Goal: Information Seeking & Learning: Check status

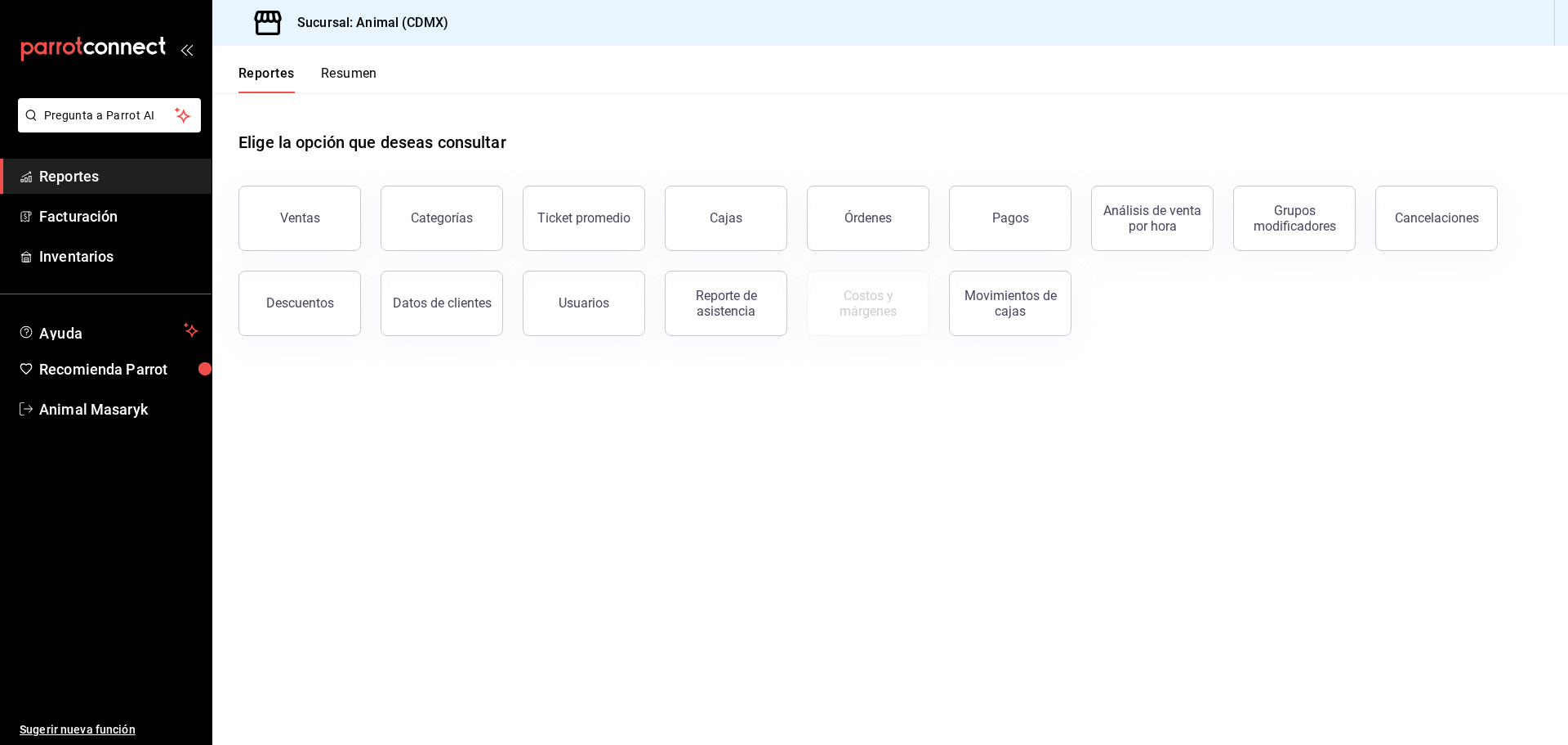
drag, startPoint x: 1096, startPoint y: 575, endPoint x: 1084, endPoint y: 553, distance: 25.1
click at [1095, 573] on main "Elige la opción que deseas consultar Ventas Categorías Ticket promedio Cajas Ór…" at bounding box center [891, 419] width 1356 height 652
click at [1006, 214] on div "Pagos" at bounding box center [1011, 218] width 37 height 15
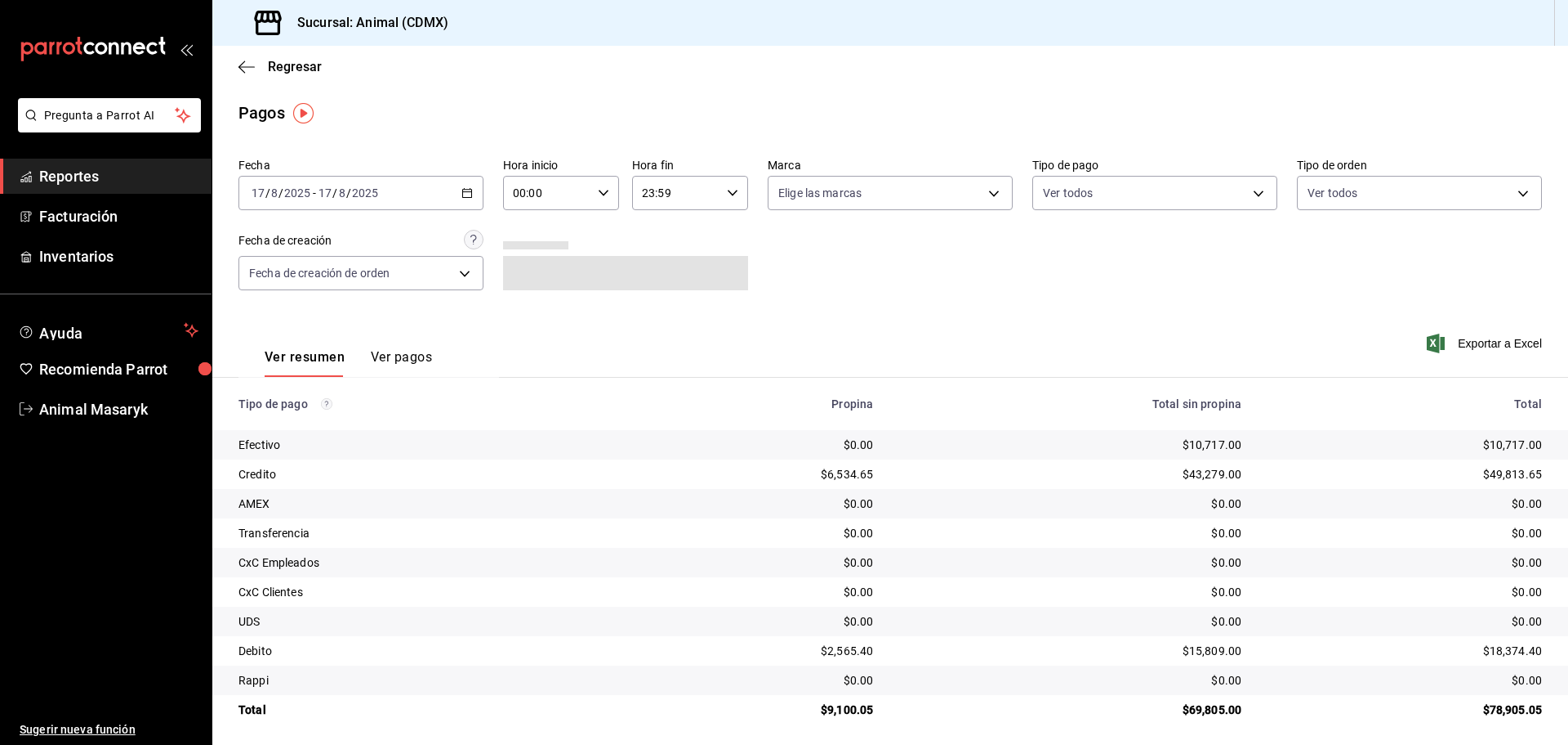
click at [604, 183] on div "00:00 Hora inicio" at bounding box center [561, 193] width 116 height 34
click at [524, 311] on span "04" at bounding box center [530, 310] width 32 height 13
type input "04:00"
click at [813, 258] on div at bounding box center [784, 372] width 1568 height 745
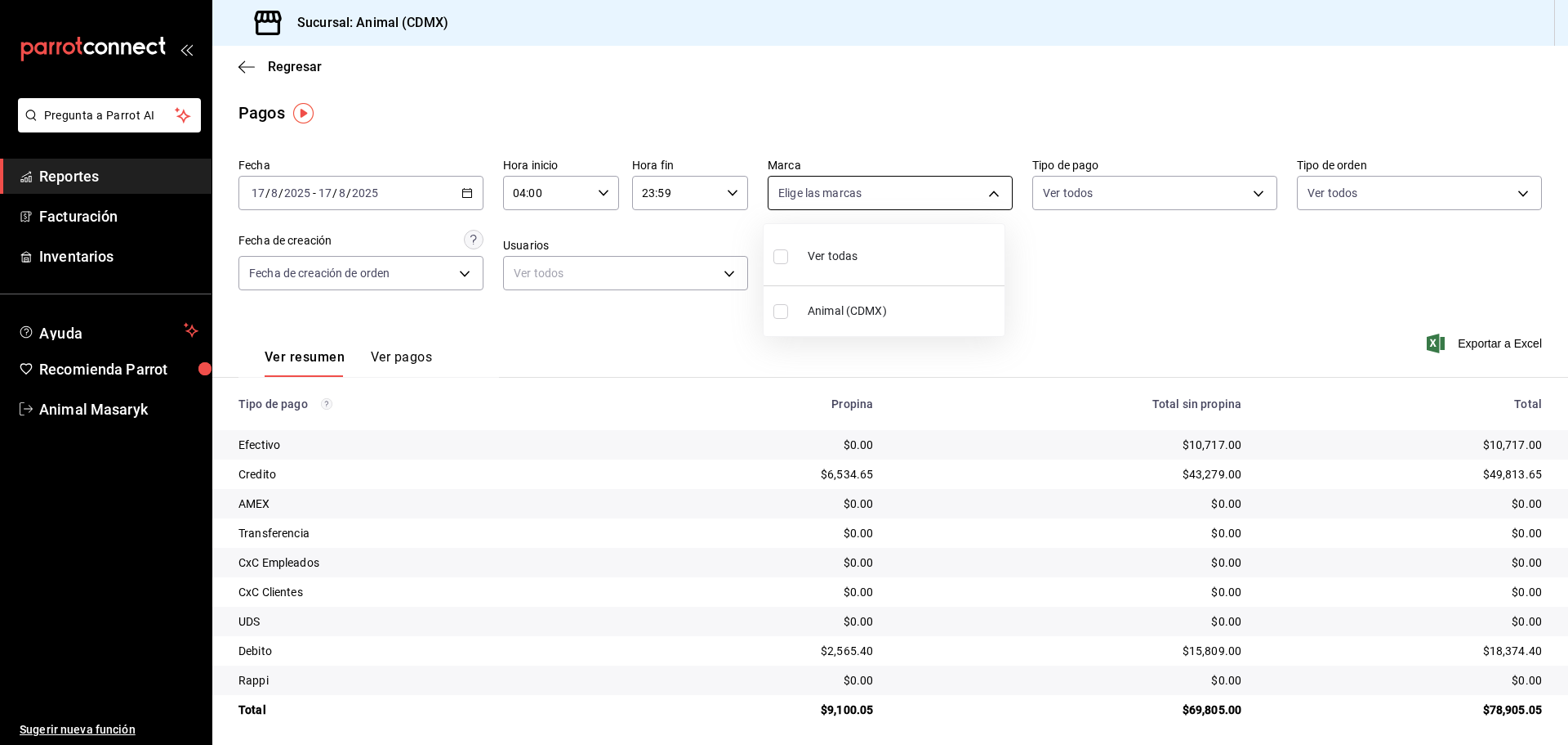
click at [965, 206] on body "Pregunta a Parrot AI Reportes Facturación Inventarios Ayuda Recomienda Parrot A…" at bounding box center [784, 372] width 1568 height 745
click at [878, 259] on li "Ver todas" at bounding box center [884, 255] width 241 height 48
type input "cb0f6aec-1481-4e37-861c-bab9b3a65b14"
checkbox input "true"
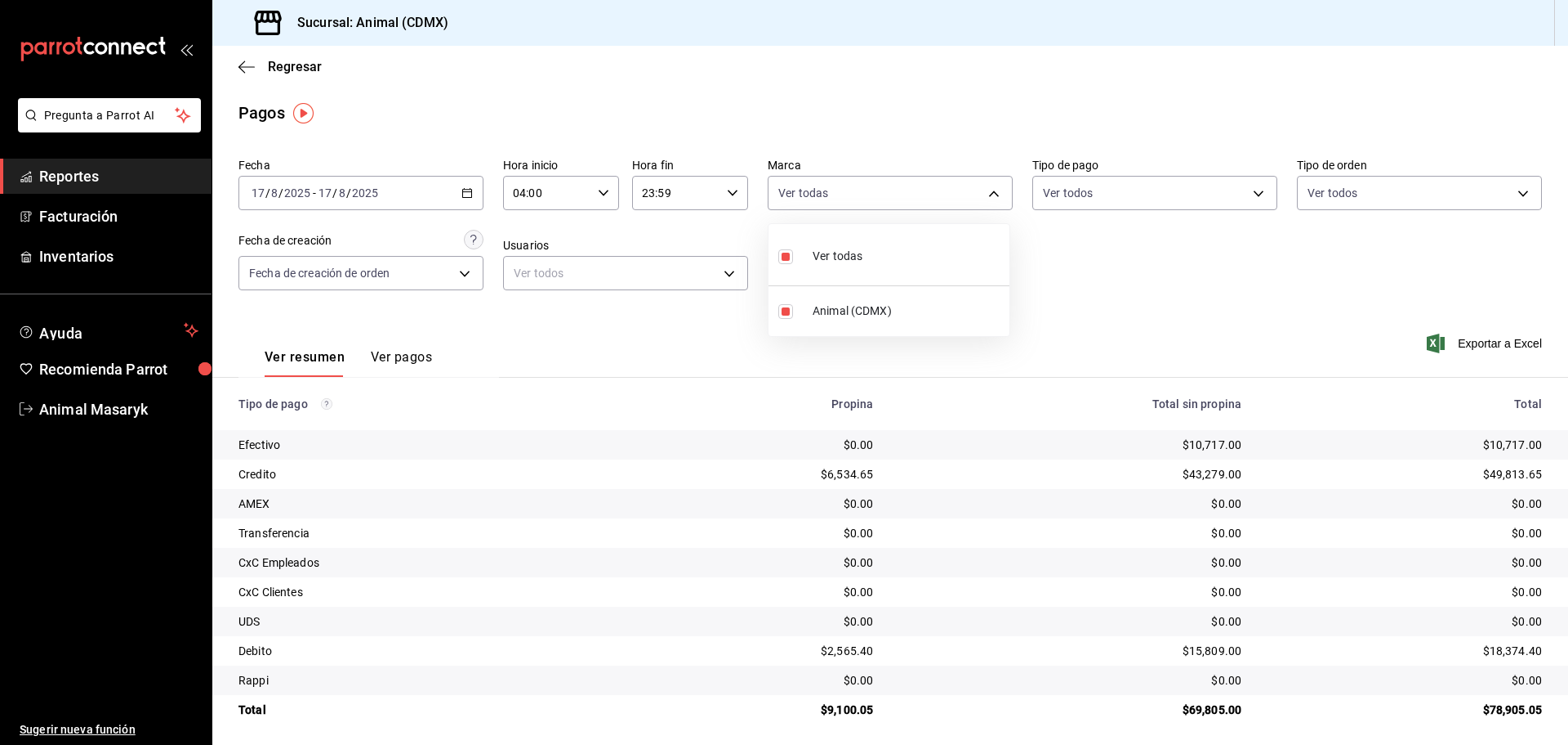
click at [1225, 187] on div at bounding box center [784, 372] width 1568 height 745
click at [1247, 195] on body "Pregunta a Parrot AI Reportes Facturación Inventarios Ayuda Recomienda Parrot A…" at bounding box center [784, 372] width 1568 height 745
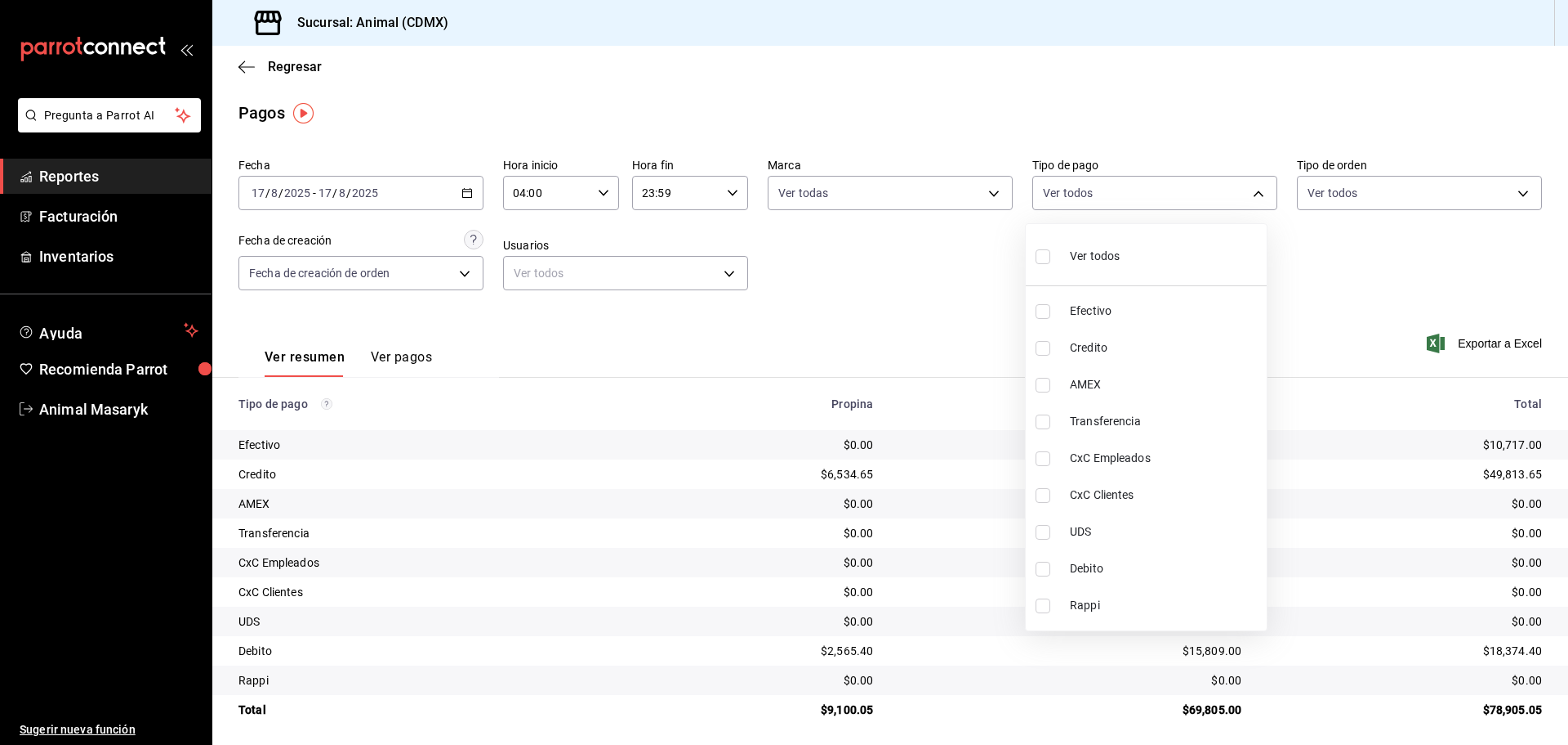
click at [1145, 252] on li "Ver todos" at bounding box center [1146, 255] width 241 height 48
type input "42f515b5-d78a-4538-9fd6-dd91ca8c9d0d,09d93f3d-83f8-4294-bef9-640bdbafd8e4,c0bfe…"
checkbox input "true"
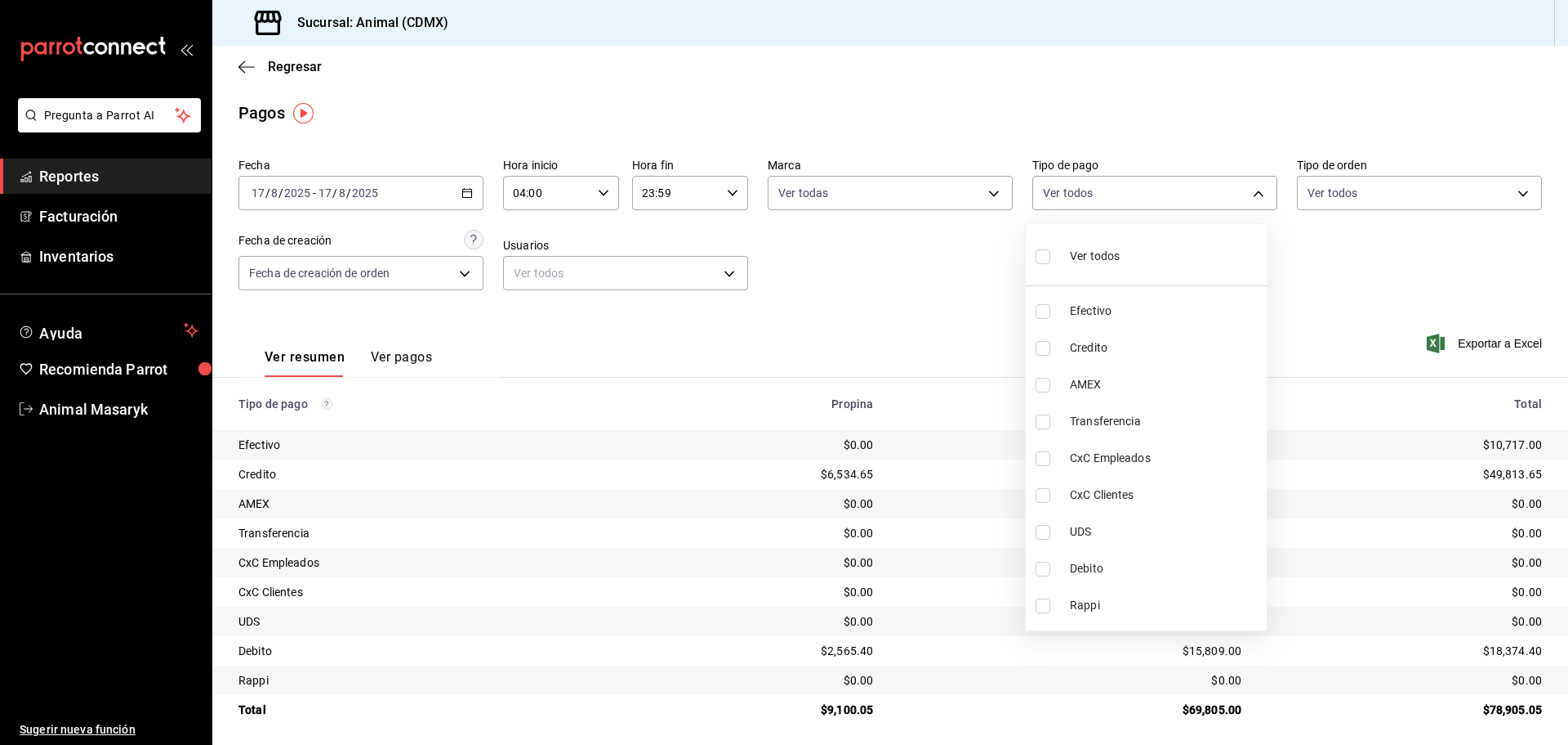
checkbox input "true"
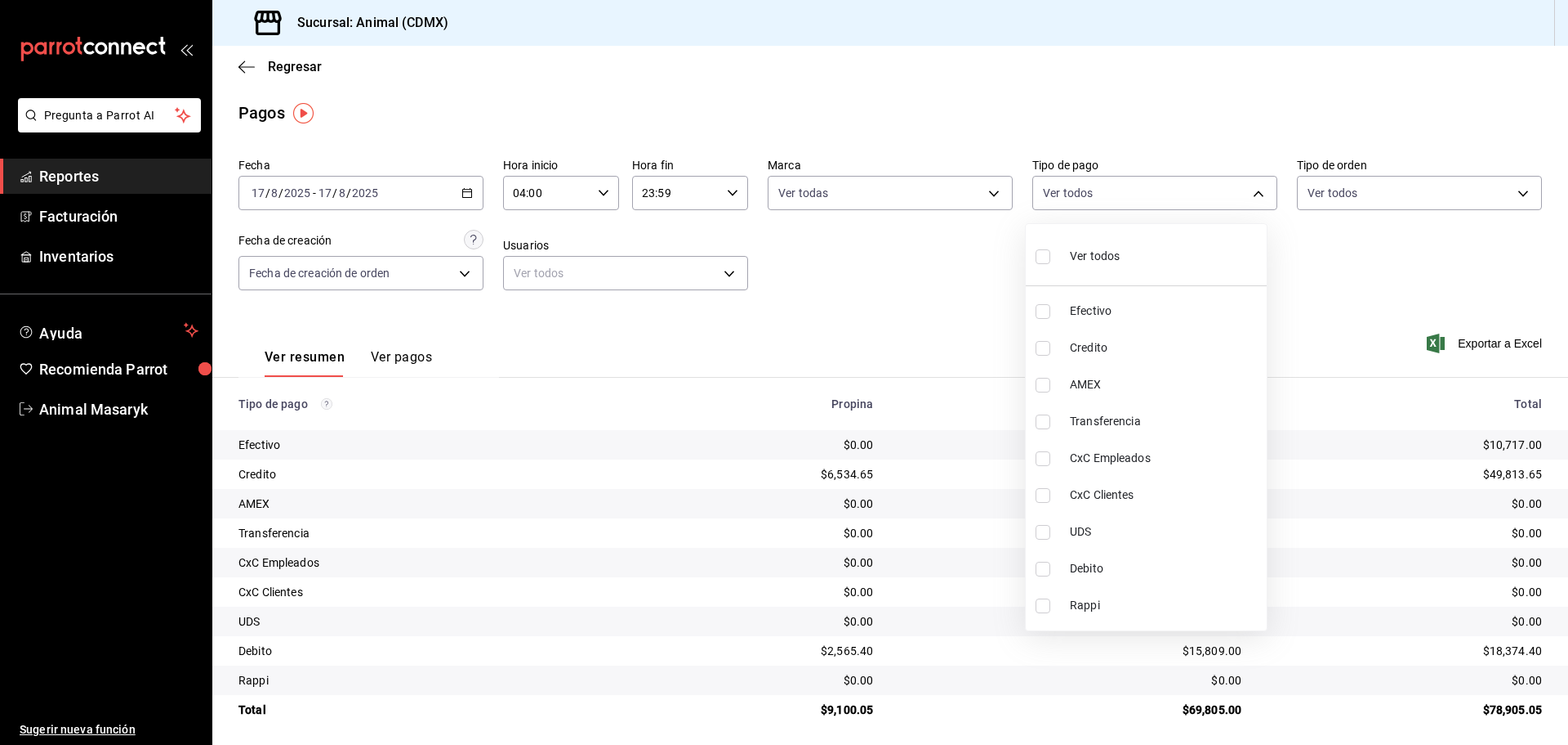
checkbox input "true"
click at [1497, 190] on div at bounding box center [784, 372] width 1568 height 745
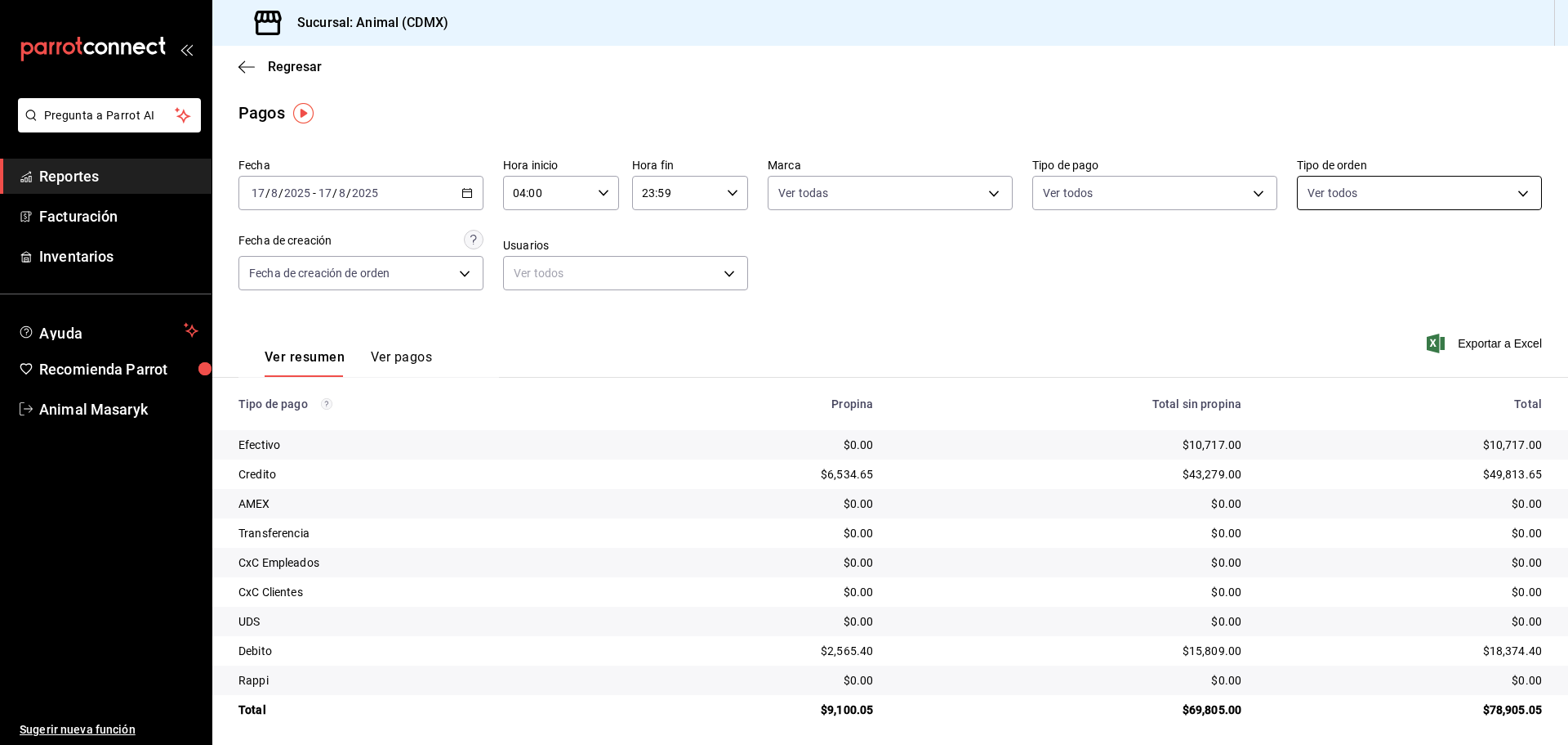
click at [1502, 193] on body "Pregunta a Parrot AI Reportes Facturación Inventarios Ayuda Recomienda Parrot A…" at bounding box center [784, 372] width 1568 height 745
click at [1427, 253] on li "Ver todos" at bounding box center [1408, 255] width 241 height 48
type input "ad44a823-99d3-4372-a913-4cf57f2a9ac0,b8ee5ff1-85c8-4a81-aa51-555e6c8ba0c6,EXTER…"
checkbox input "true"
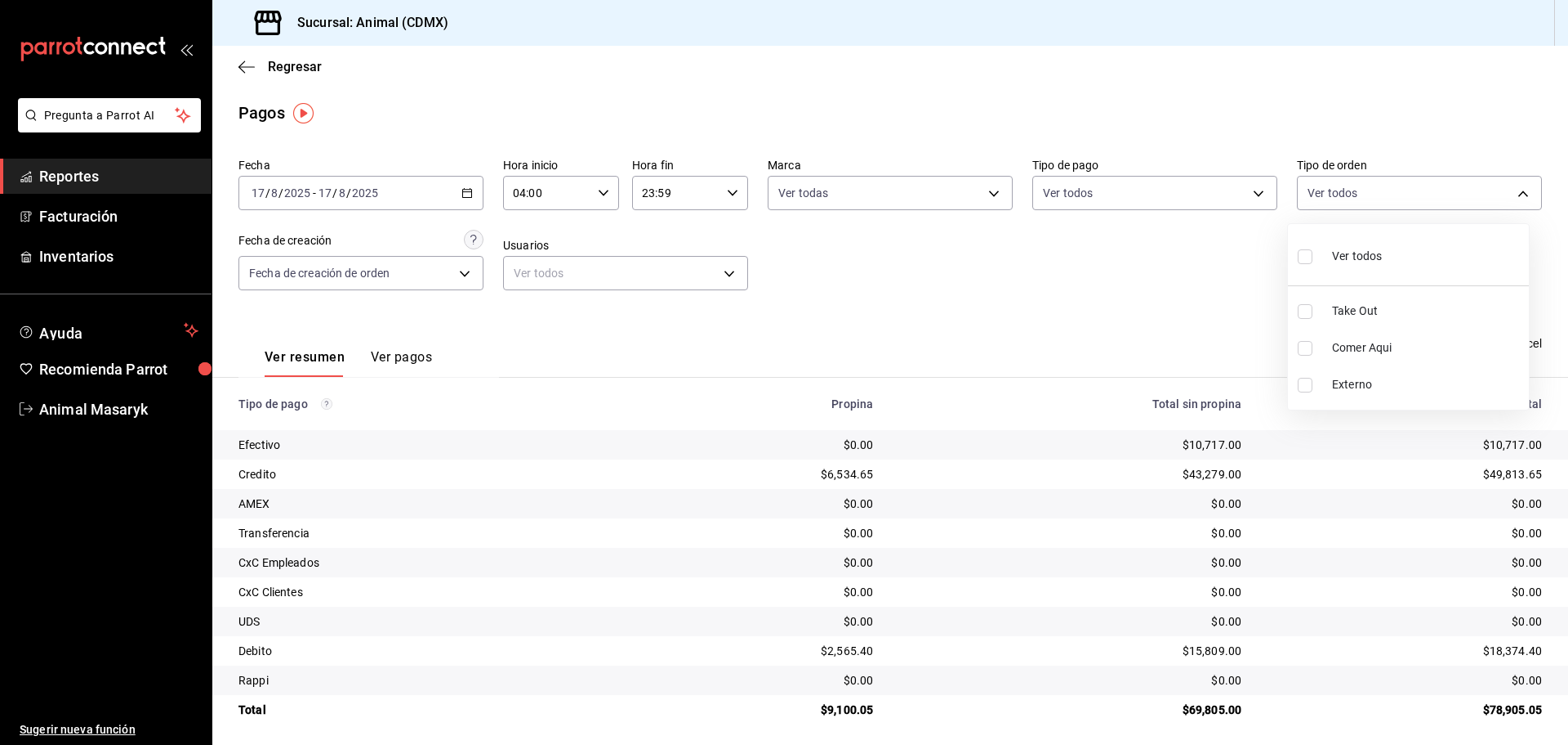
checkbox input "true"
click at [985, 337] on div at bounding box center [784, 372] width 1568 height 745
click at [251, 67] on icon "button" at bounding box center [246, 67] width 16 height 1
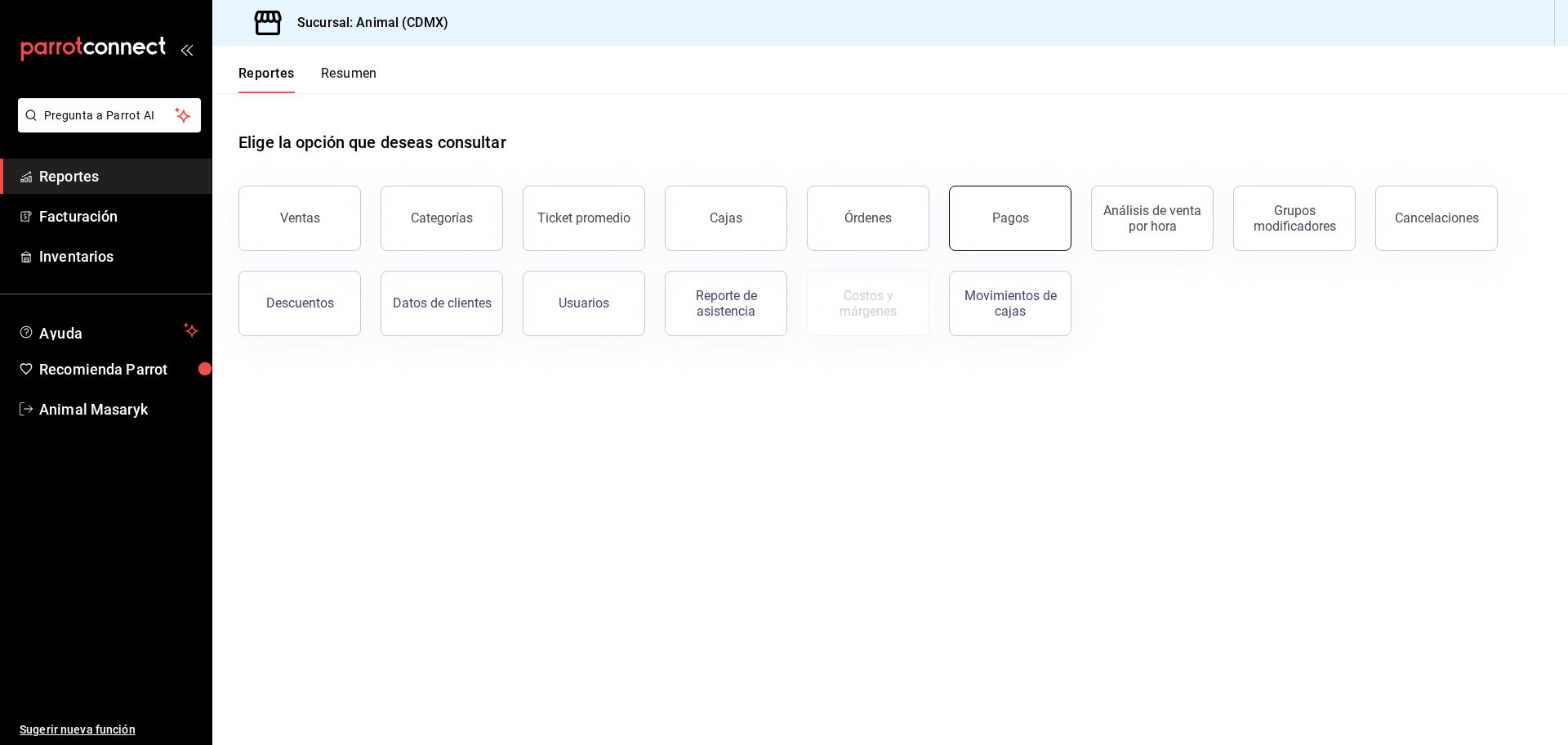
click at [1001, 208] on button "Pagos" at bounding box center [1010, 218] width 123 height 66
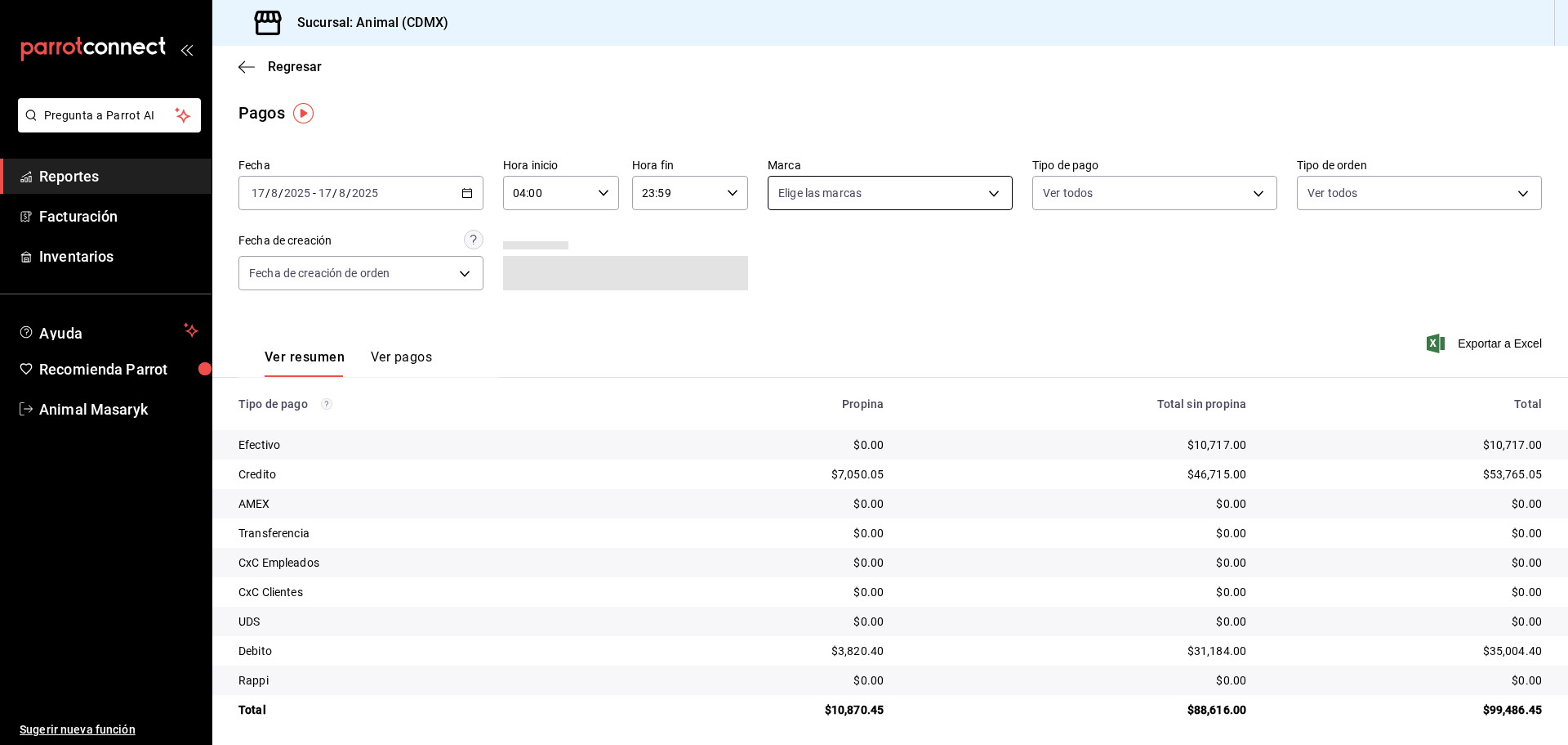
click at [908, 193] on body "Pregunta a Parrot AI Reportes Facturación Inventarios Ayuda Recomienda Parrot A…" at bounding box center [784, 372] width 1568 height 745
click at [863, 253] on li "Ver todas" at bounding box center [884, 255] width 241 height 48
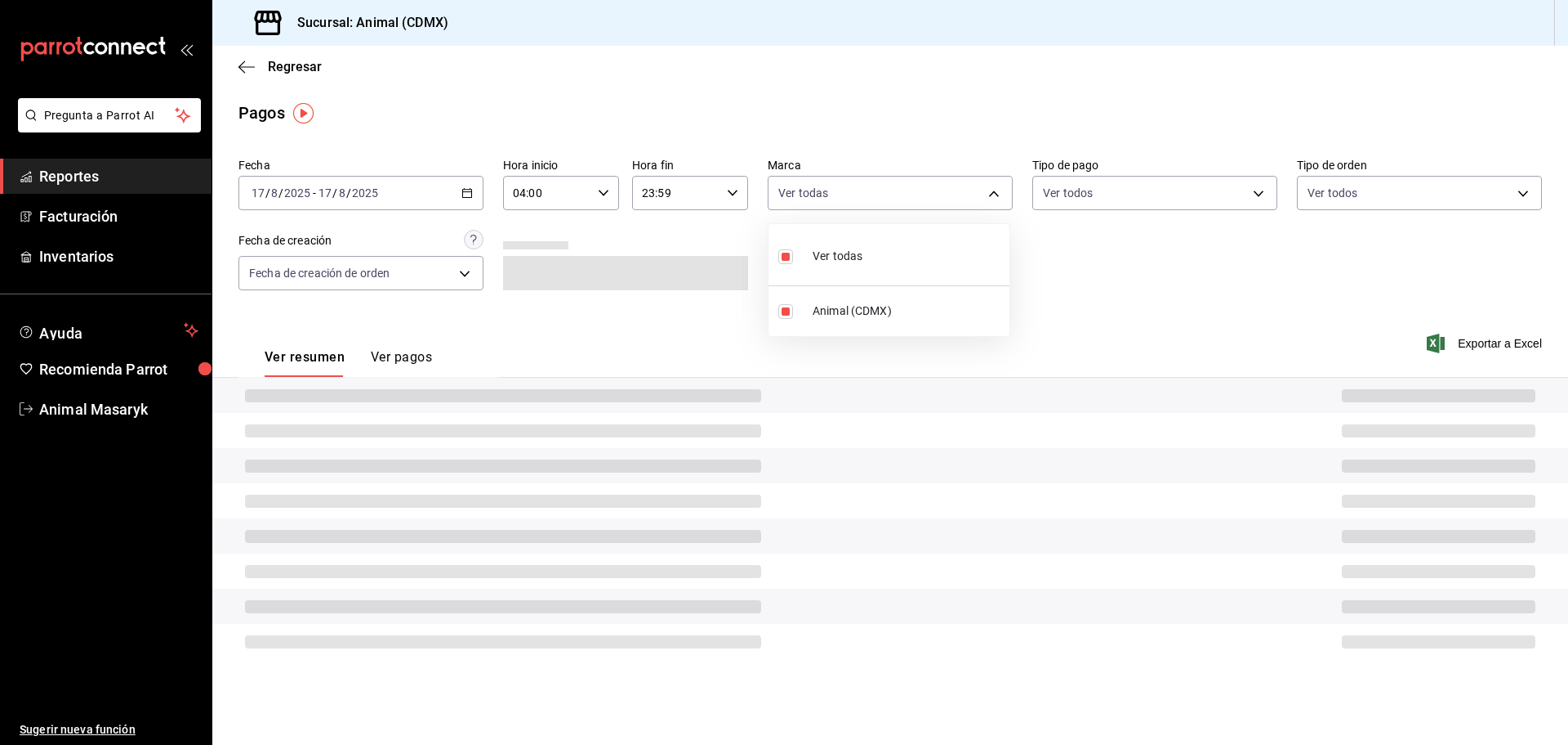
type input "cb0f6aec-1481-4e37-861c-bab9b3a65b14"
checkbox input "true"
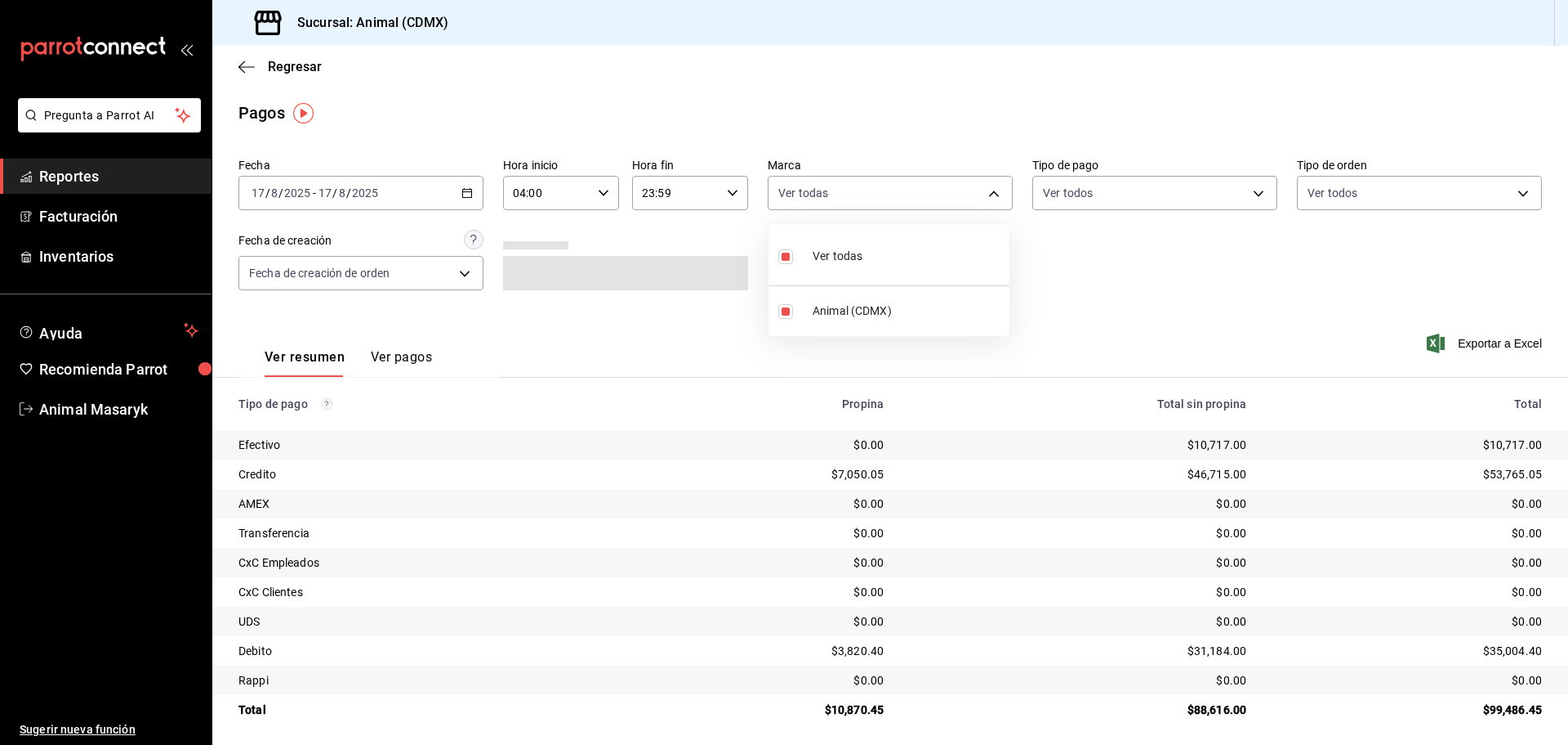
click at [1188, 251] on div at bounding box center [784, 372] width 1568 height 745
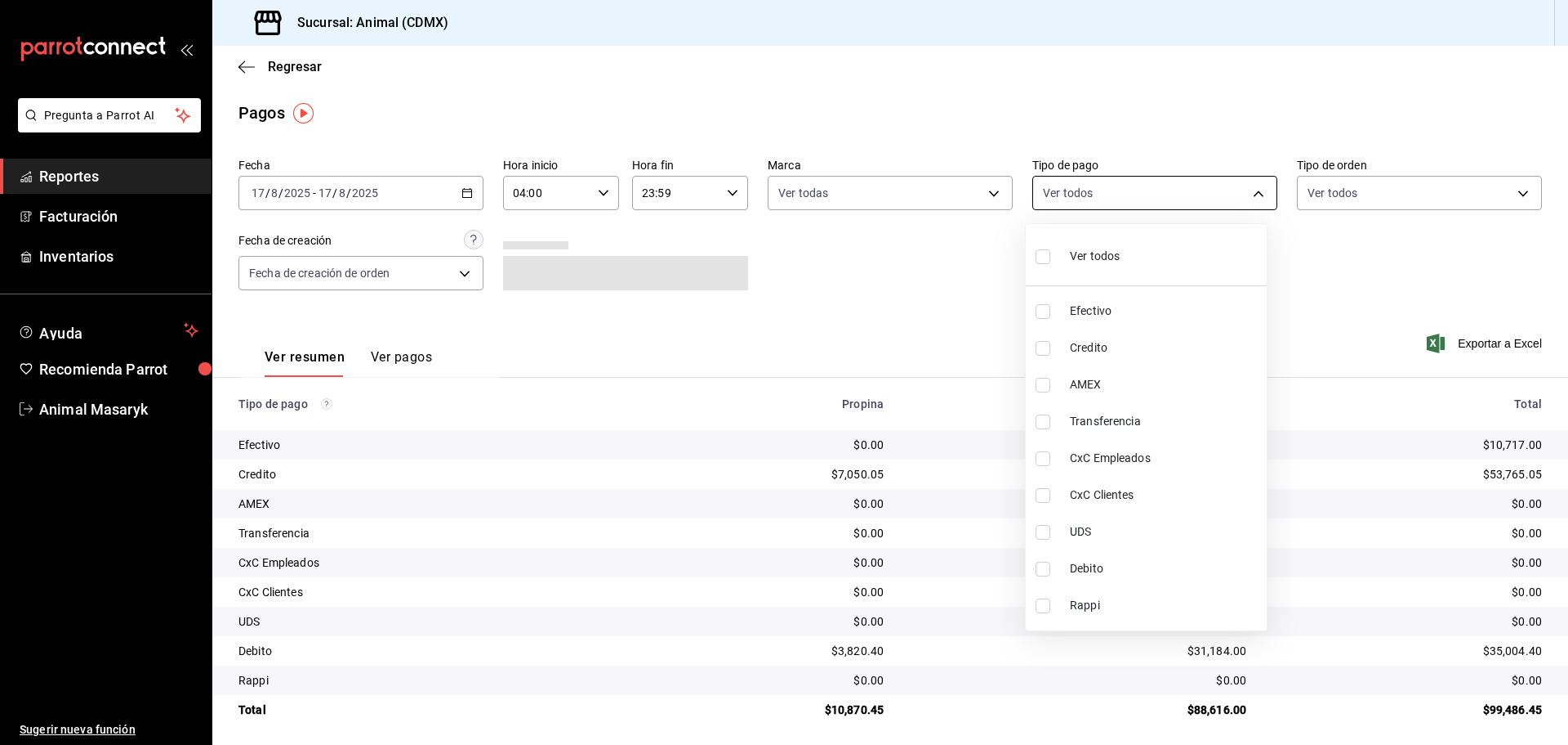
click at [1228, 199] on body "Pregunta a Parrot AI Reportes Facturación Inventarios Ayuda Recomienda Parrot A…" at bounding box center [784, 372] width 1568 height 745
click at [1135, 264] on li "Ver todos" at bounding box center [1146, 255] width 241 height 48
type input "42f515b5-d78a-4538-9fd6-dd91ca8c9d0d,09d93f3d-83f8-4294-bef9-640bdbafd8e4,c0bfe…"
checkbox input "true"
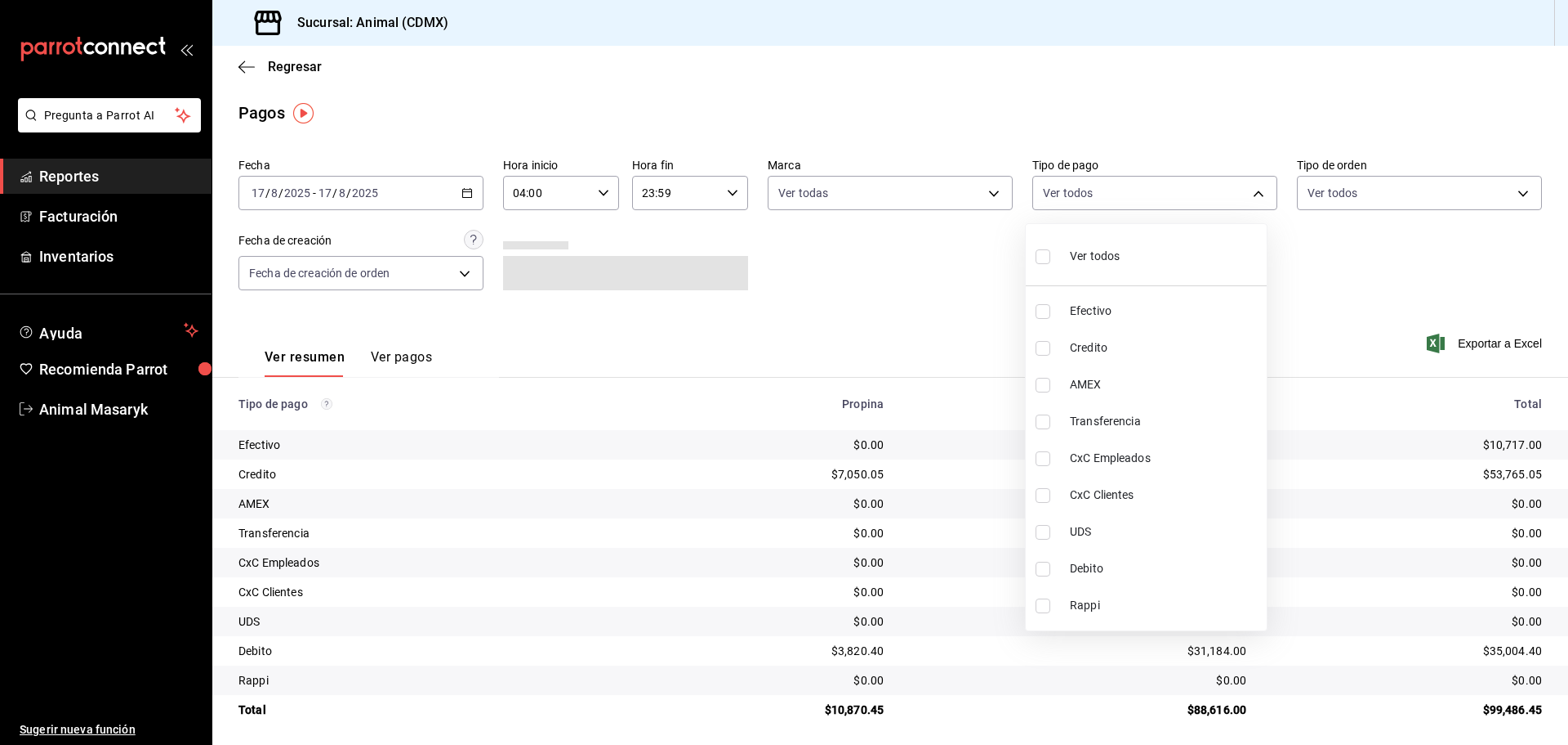
checkbox input "true"
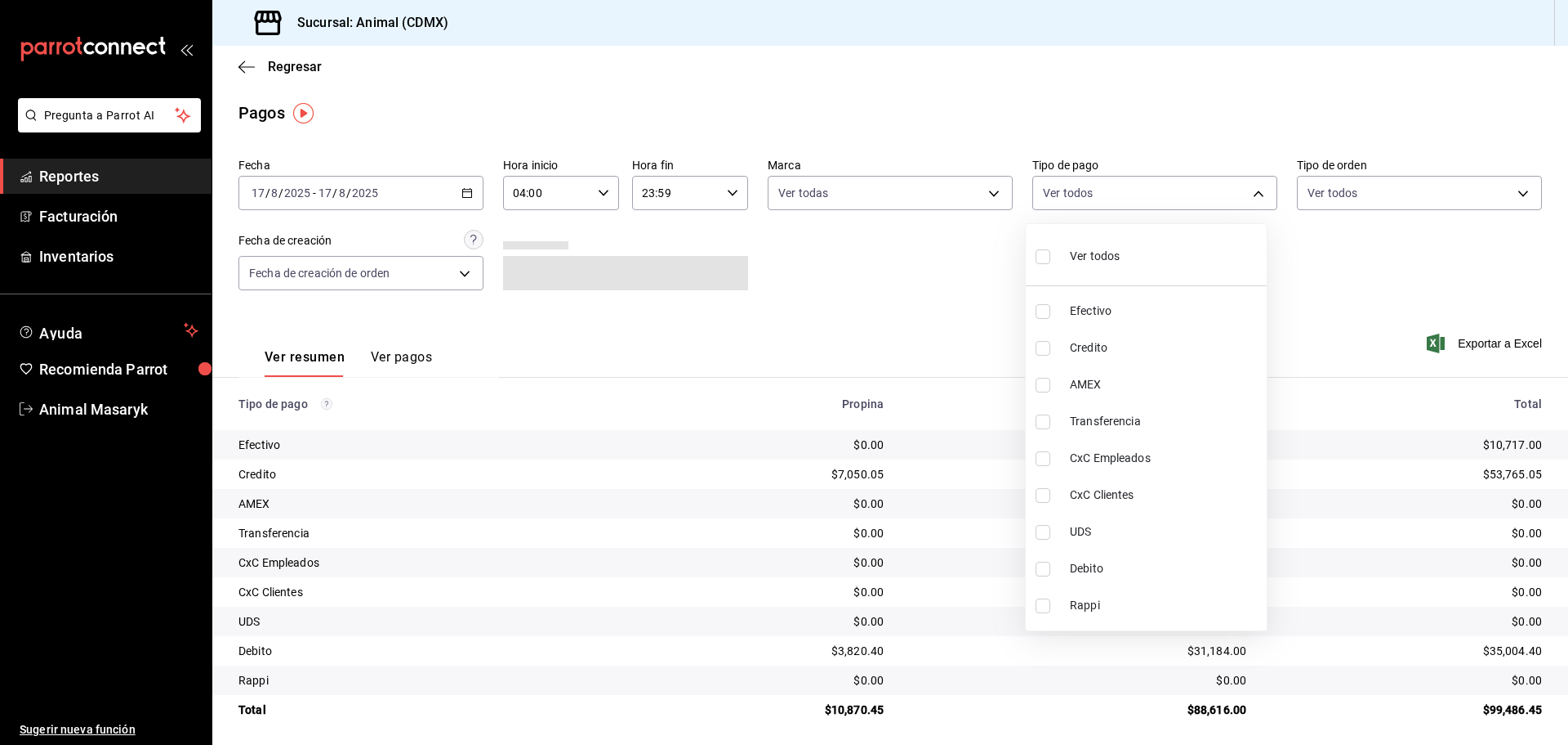
checkbox input "true"
click at [1414, 287] on div at bounding box center [784, 372] width 1568 height 745
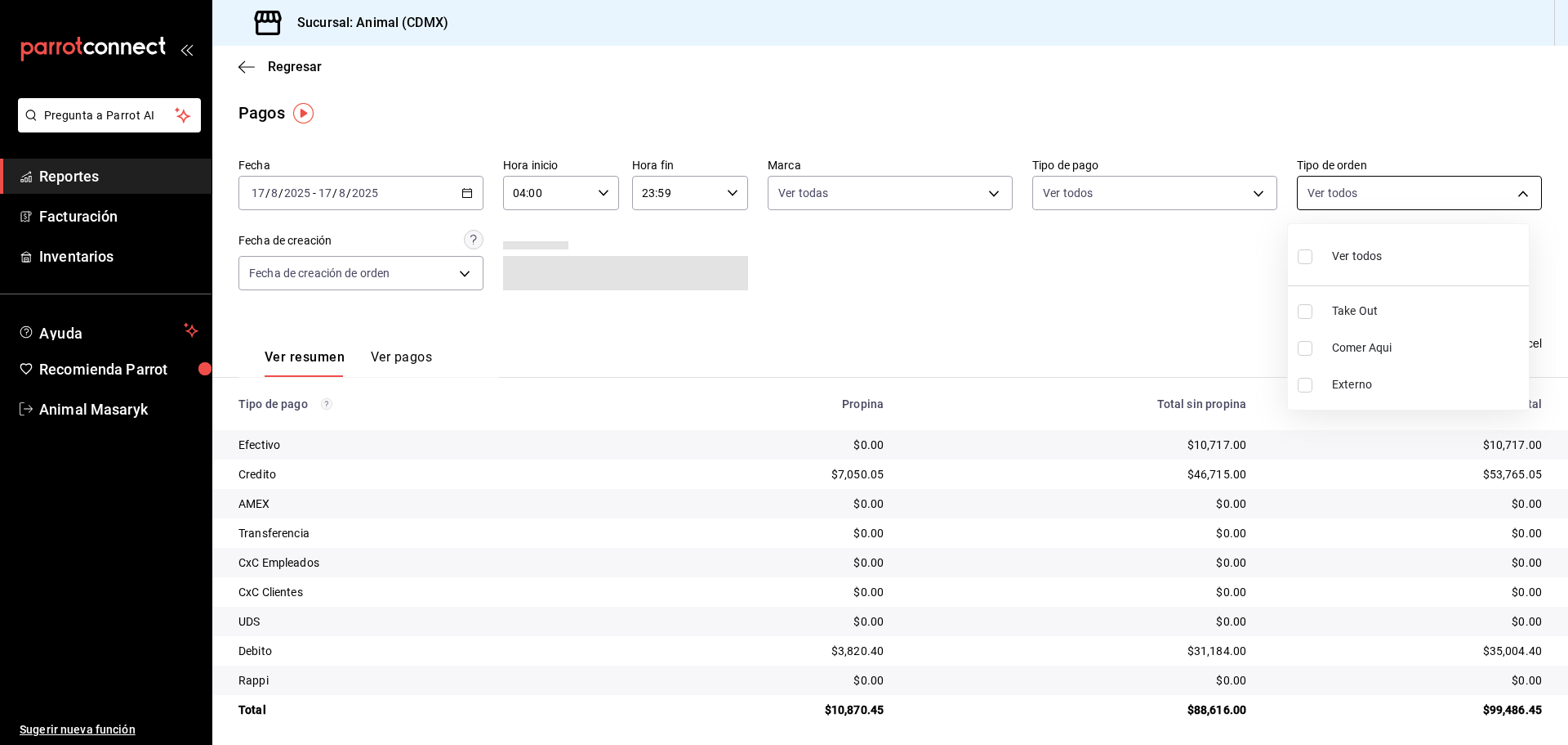
click at [1427, 197] on body "Pregunta a Parrot AI Reportes Facturación Inventarios Ayuda Recomienda Parrot A…" at bounding box center [784, 372] width 1568 height 745
click at [1336, 256] on span "Ver todos" at bounding box center [1357, 257] width 49 height 17
type input "ad44a823-99d3-4372-a913-4cf57f2a9ac0,b8ee5ff1-85c8-4a81-aa51-555e6c8ba0c6,EXTER…"
checkbox input "true"
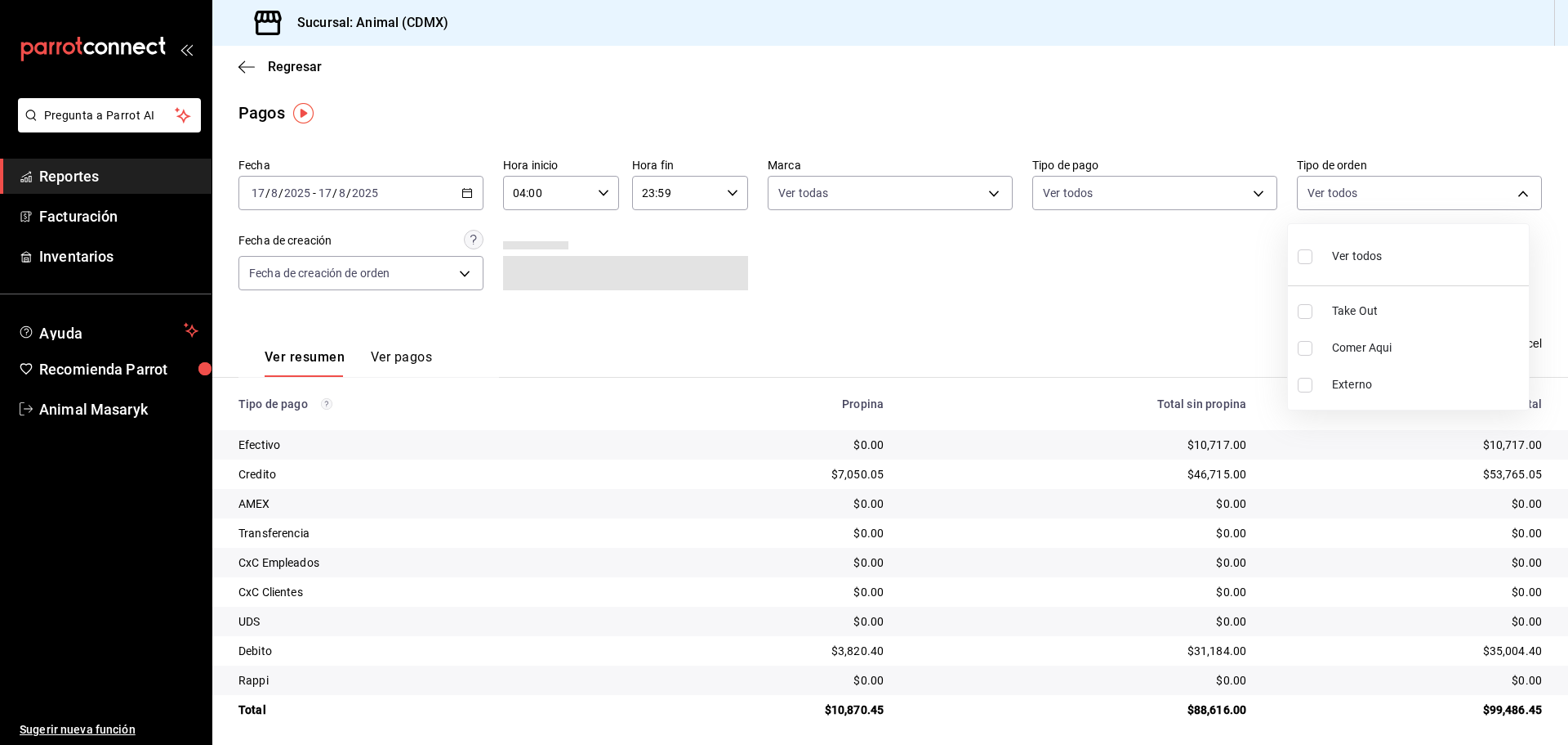
checkbox input "true"
click at [1136, 285] on div at bounding box center [784, 372] width 1568 height 745
click at [244, 66] on icon "button" at bounding box center [246, 67] width 16 height 14
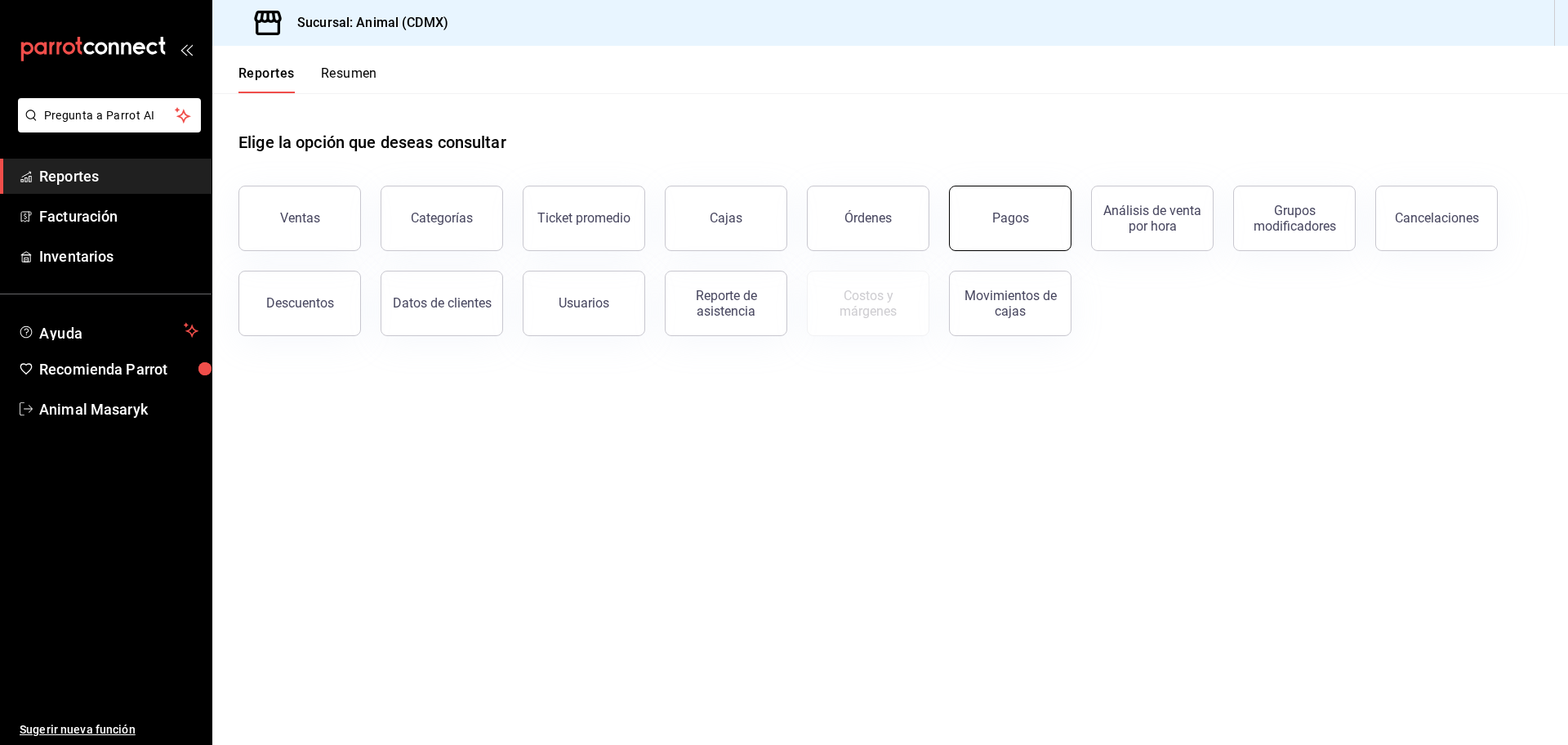
click at [1007, 226] on button "Pagos" at bounding box center [1010, 218] width 123 height 66
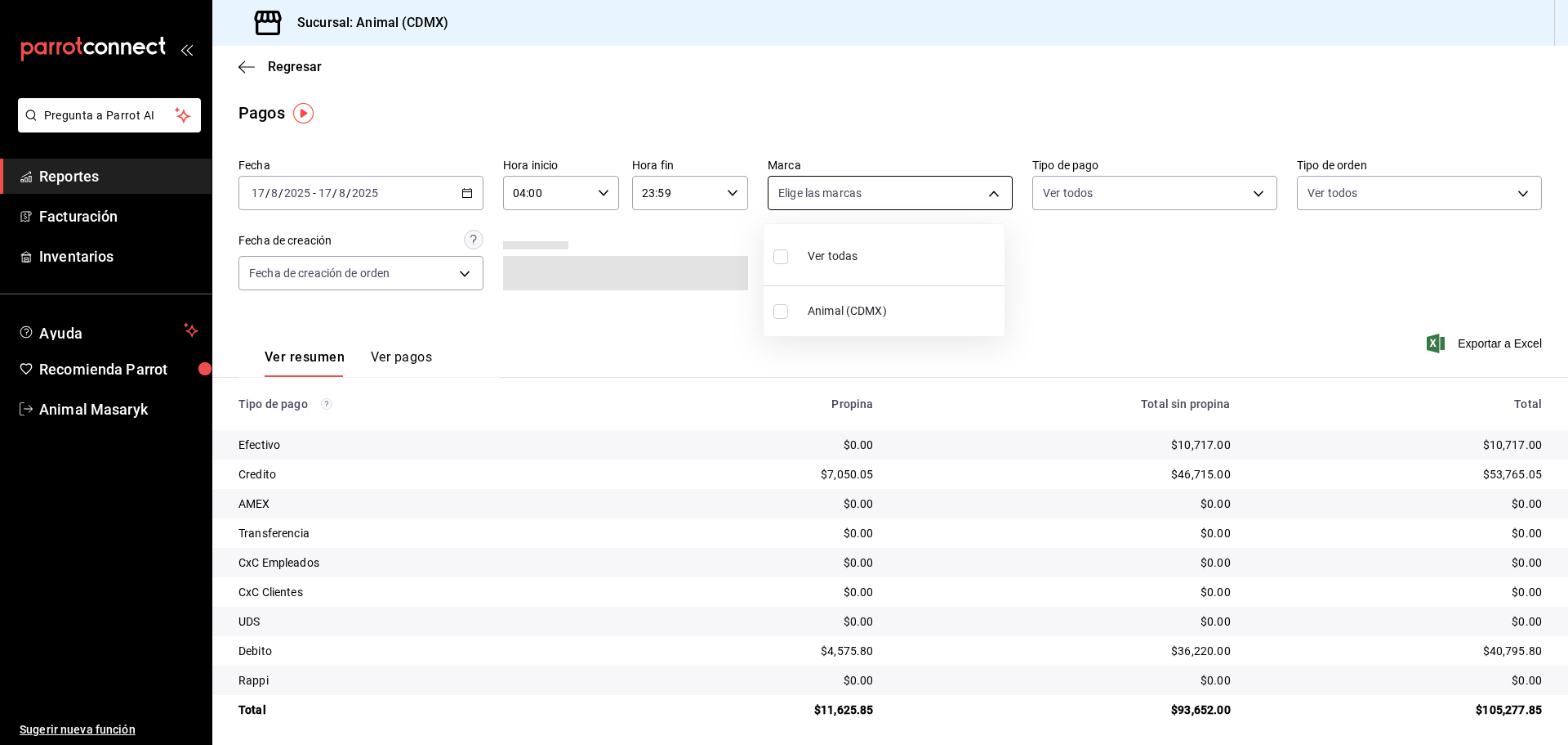
click at [882, 200] on body "Pregunta a Parrot AI Reportes Facturación Inventarios Ayuda Recomienda Parrot A…" at bounding box center [784, 372] width 1568 height 745
click at [812, 242] on div "Ver todas" at bounding box center [816, 254] width 85 height 35
type input "cb0f6aec-1481-4e37-861c-bab9b3a65b14"
checkbox input "true"
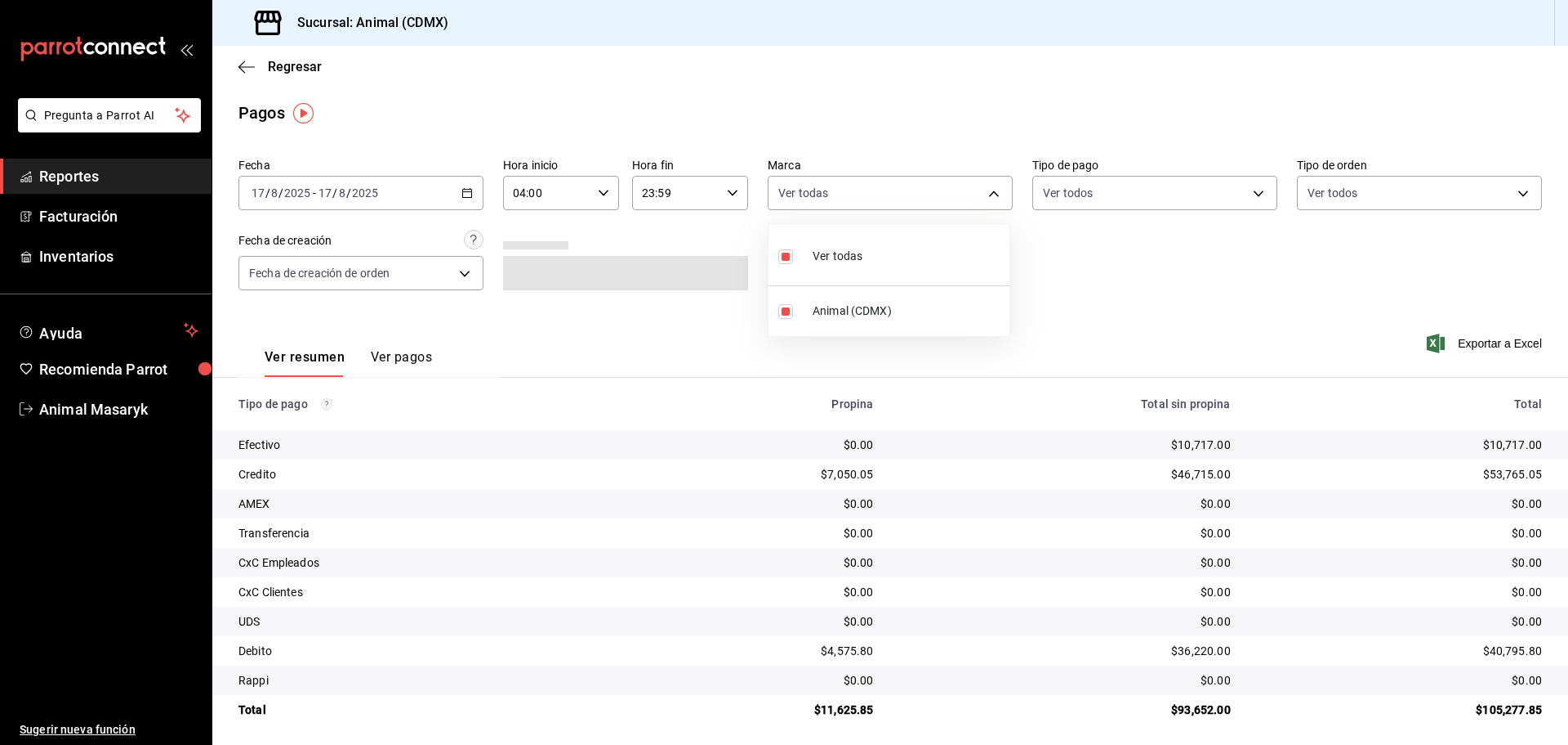
drag, startPoint x: 1109, startPoint y: 246, endPoint x: 1142, endPoint y: 213, distance: 46.7
click at [1111, 246] on div at bounding box center [784, 372] width 1568 height 745
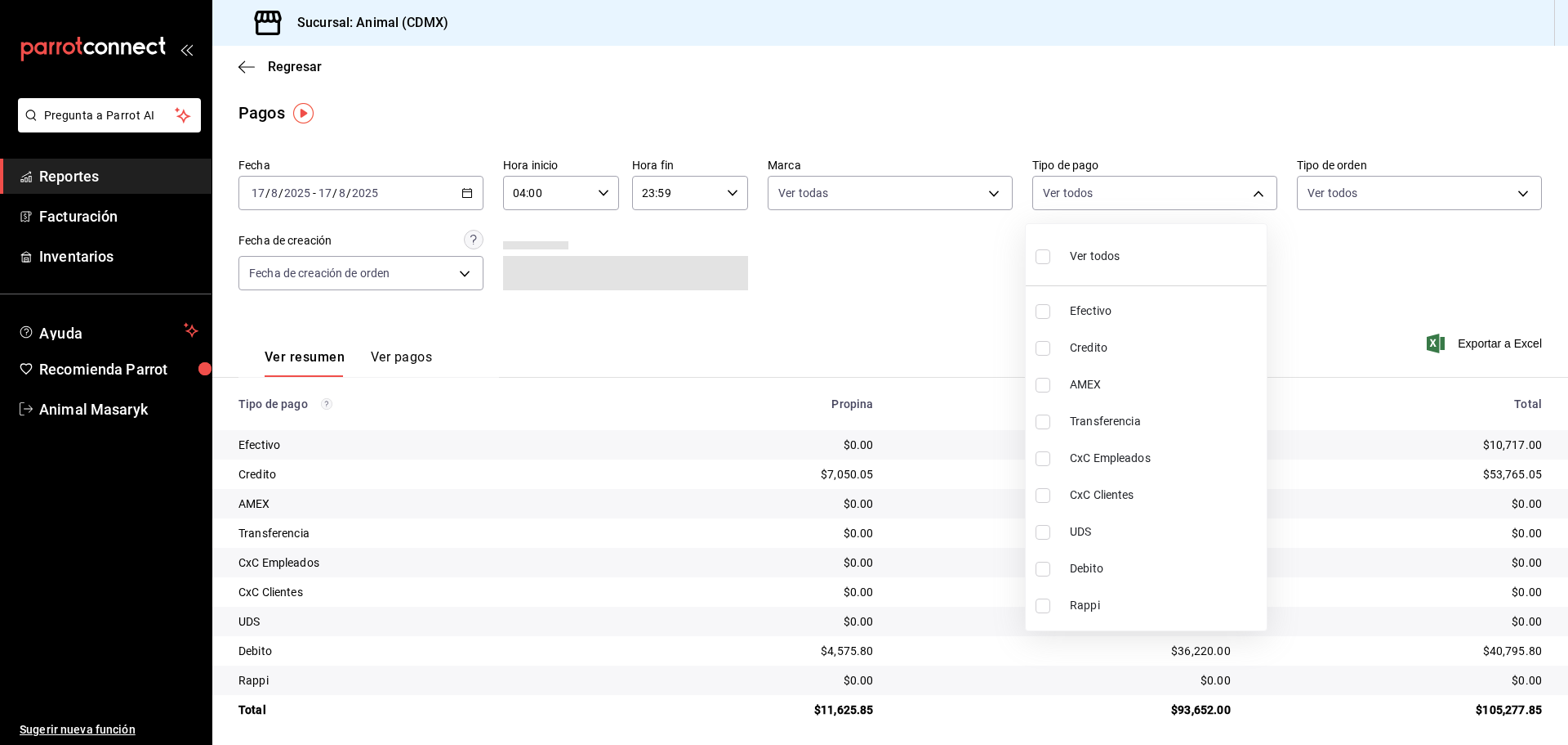
click at [1153, 200] on body "Pregunta a Parrot AI Reportes Facturación Inventarios Ayuda Recomienda Parrot A…" at bounding box center [784, 372] width 1568 height 745
click at [1080, 258] on span "Ver todos" at bounding box center [1095, 257] width 49 height 17
type input "42f515b5-d78a-4538-9fd6-dd91ca8c9d0d,09d93f3d-83f8-4294-bef9-640bdbafd8e4,c0bfe…"
checkbox input "true"
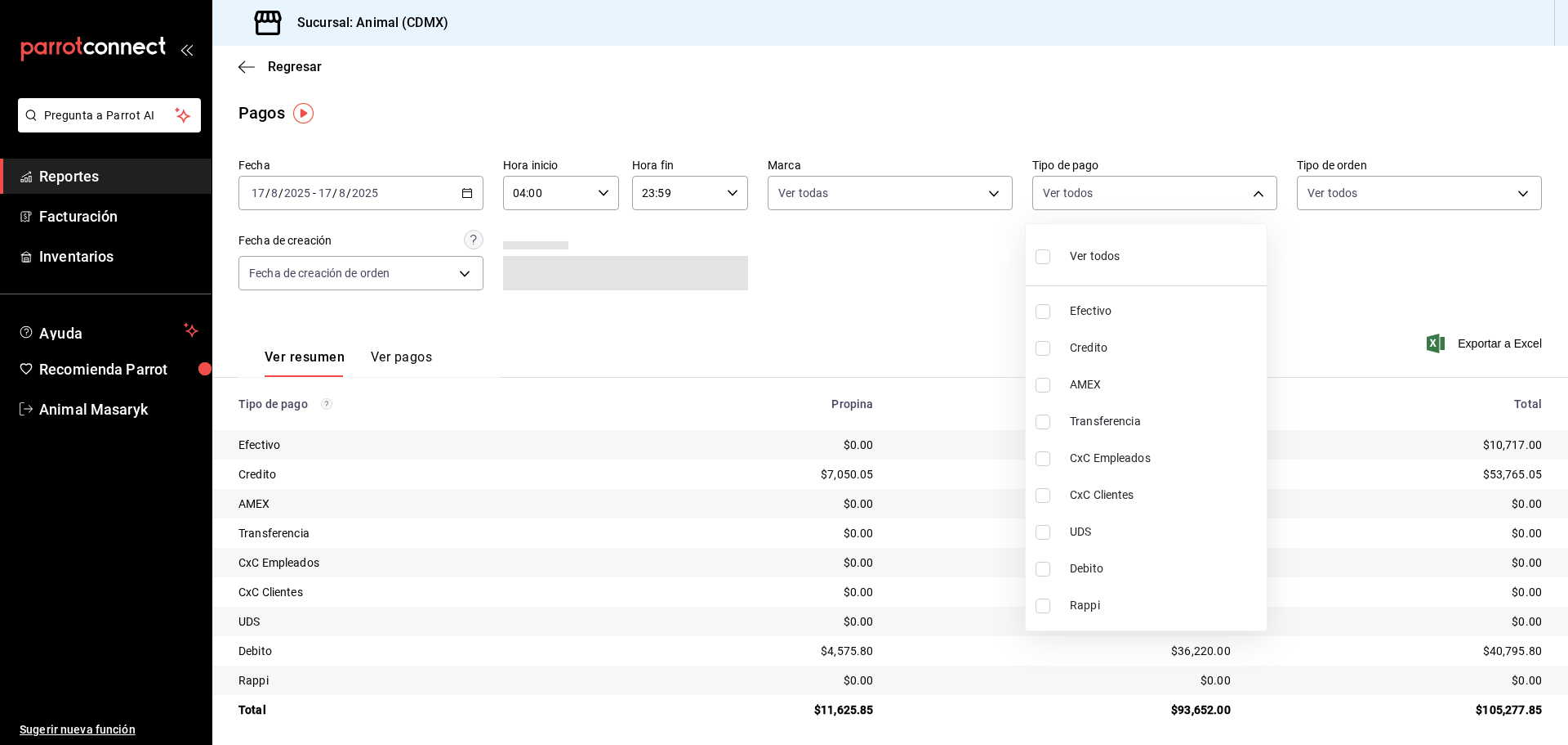
checkbox input "true"
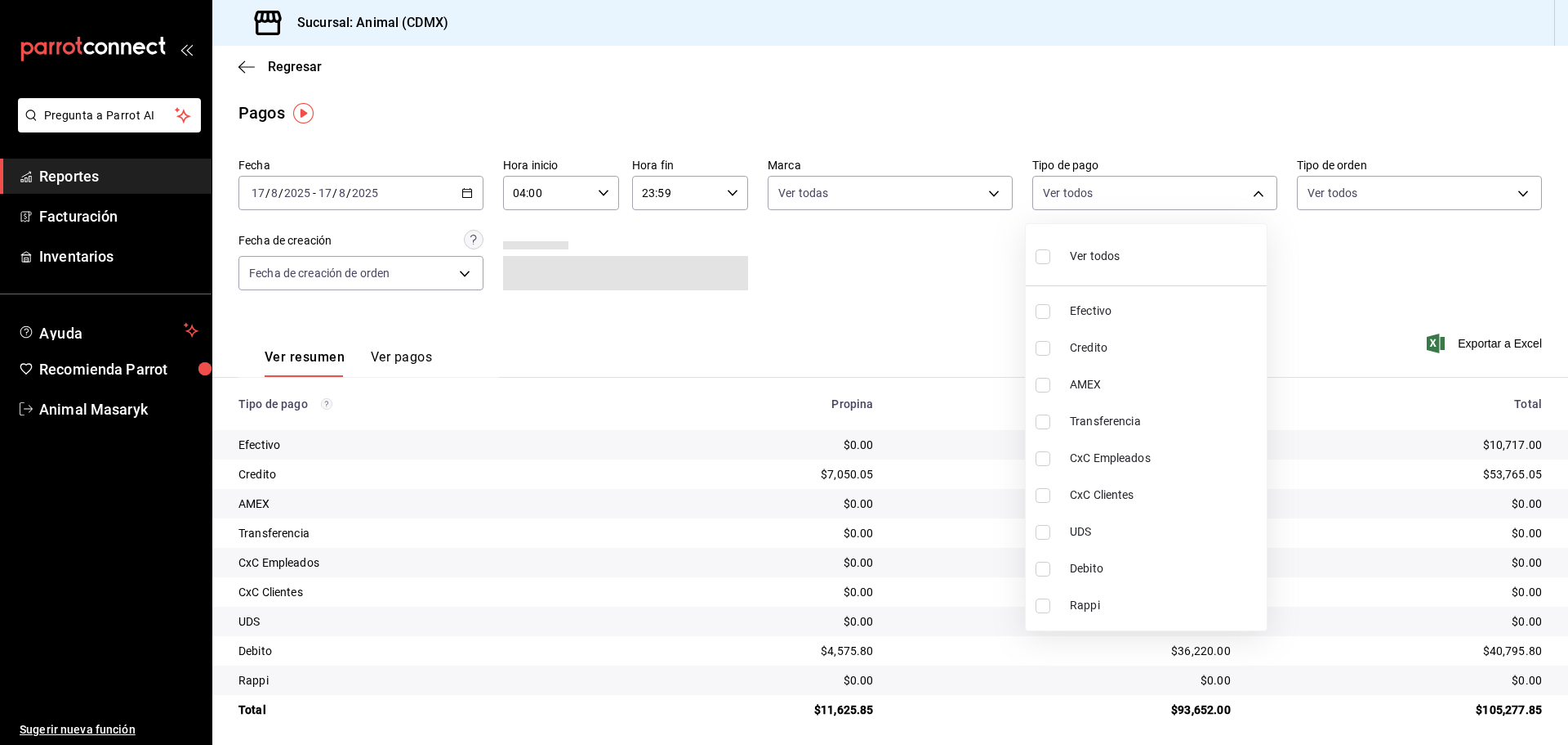
checkbox input "true"
click at [1294, 237] on div at bounding box center [784, 372] width 1568 height 745
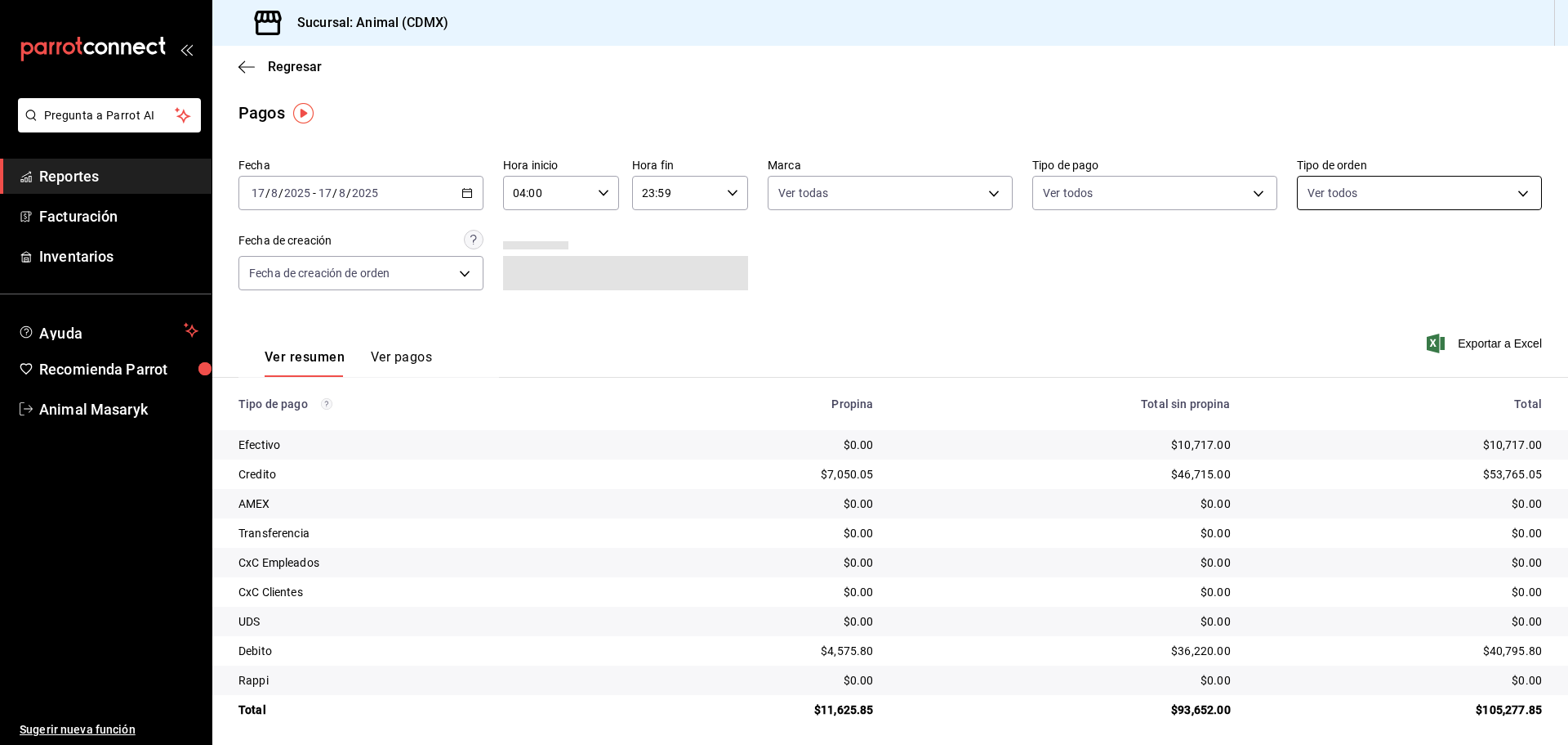
click at [1404, 195] on body "Pregunta a Parrot AI Reportes Facturación Inventarios Ayuda Recomienda Parrot A…" at bounding box center [784, 372] width 1568 height 745
drag, startPoint x: 1325, startPoint y: 257, endPoint x: 1155, endPoint y: 291, distance: 173.4
click at [1327, 257] on div "Ver todos" at bounding box center [1340, 254] width 85 height 35
type input "ad44a823-99d3-4372-a913-4cf57f2a9ac0,b8ee5ff1-85c8-4a81-aa51-555e6c8ba0c6,EXTER…"
checkbox input "true"
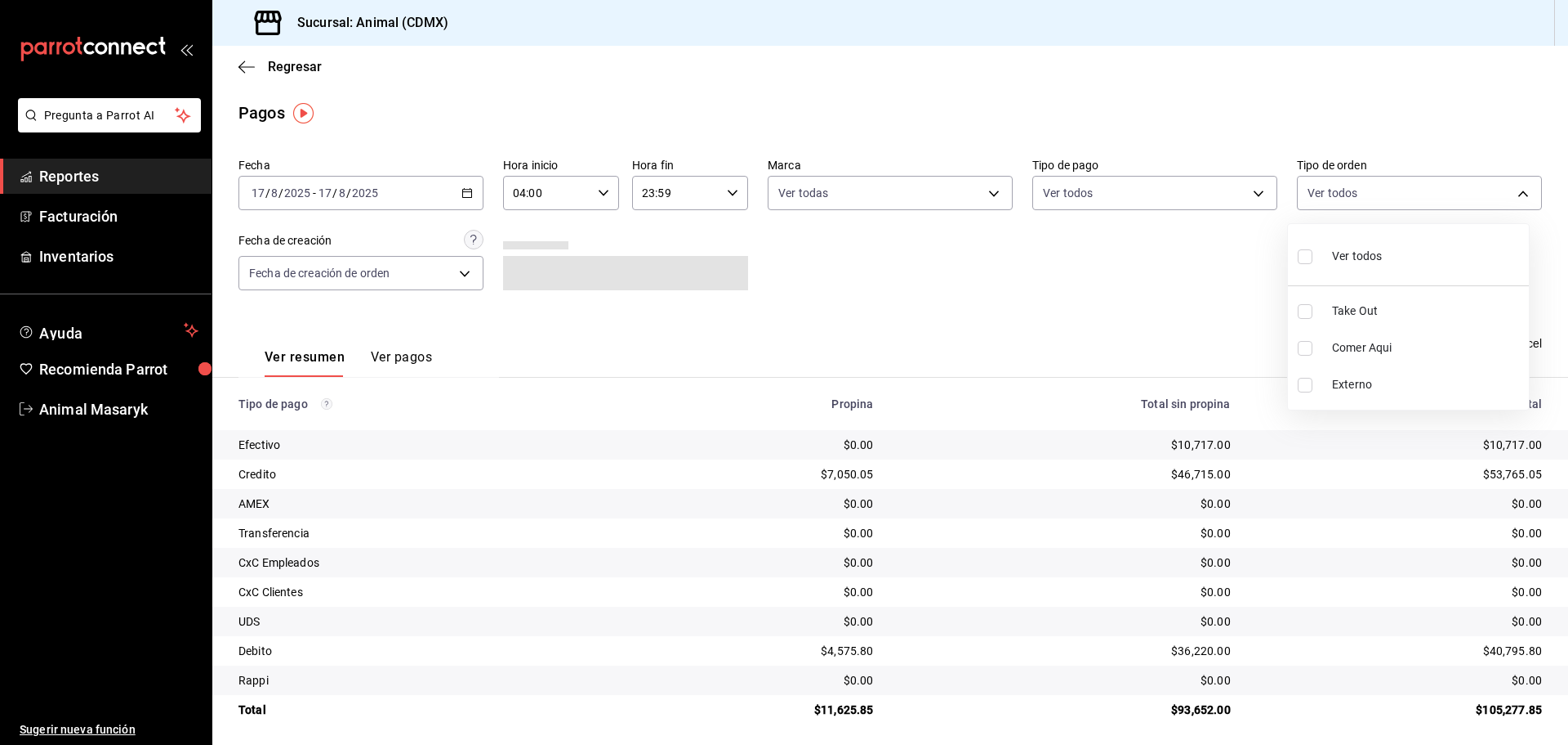
checkbox input "true"
click at [1053, 312] on div at bounding box center [784, 372] width 1568 height 745
